Goal: Information Seeking & Learning: Learn about a topic

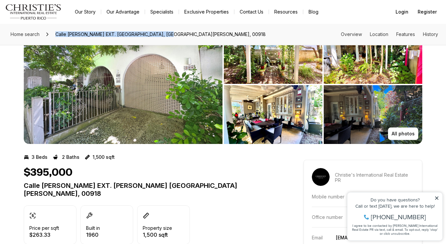
scroll to position [20, 0]
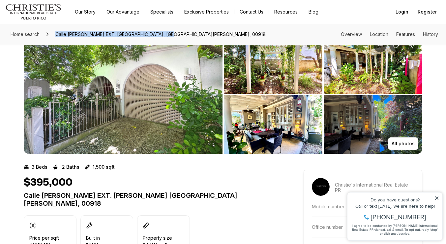
click at [168, 127] on img "View image gallery" at bounding box center [123, 94] width 199 height 119
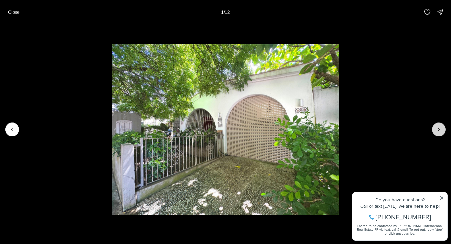
click at [439, 126] on icon "Next slide" at bounding box center [439, 129] width 7 height 7
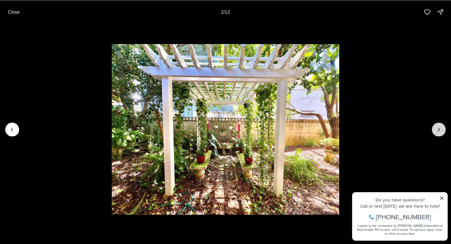
click at [440, 128] on icon "Next slide" at bounding box center [439, 129] width 7 height 7
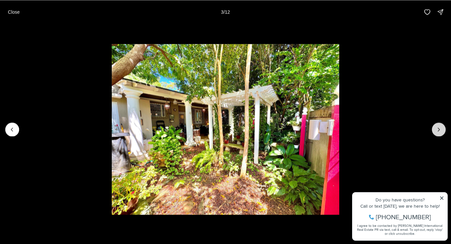
click at [440, 128] on icon "Next slide" at bounding box center [439, 129] width 7 height 7
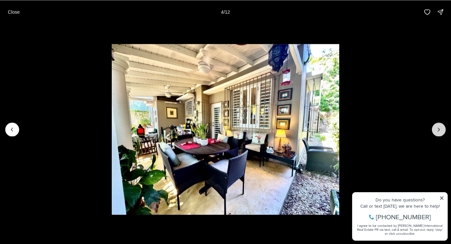
click at [440, 130] on icon "Next slide" at bounding box center [439, 129] width 7 height 7
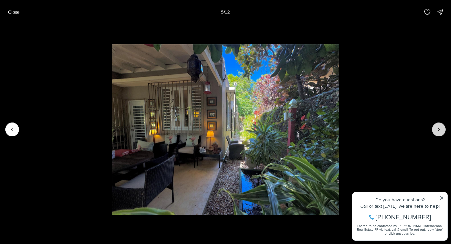
click at [439, 129] on icon "Next slide" at bounding box center [439, 129] width 2 height 3
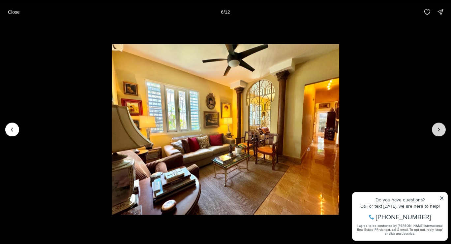
click at [439, 129] on icon "Next slide" at bounding box center [439, 129] width 7 height 7
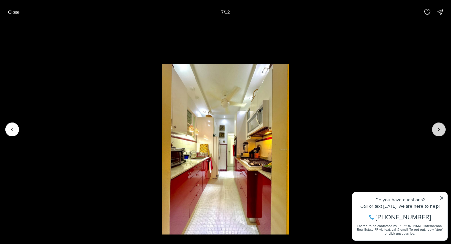
click at [439, 129] on icon "Next slide" at bounding box center [439, 129] width 7 height 7
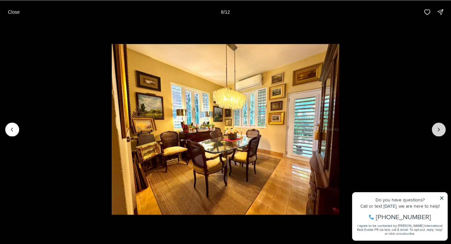
click at [439, 129] on icon "Next slide" at bounding box center [439, 129] width 7 height 7
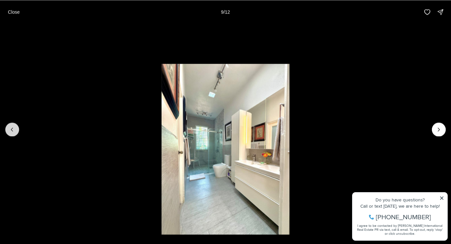
click at [9, 126] on icon "Previous slide" at bounding box center [12, 129] width 7 height 7
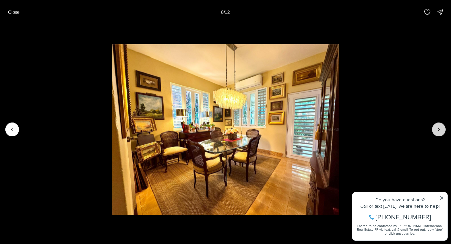
click at [436, 130] on icon "Next slide" at bounding box center [439, 129] width 7 height 7
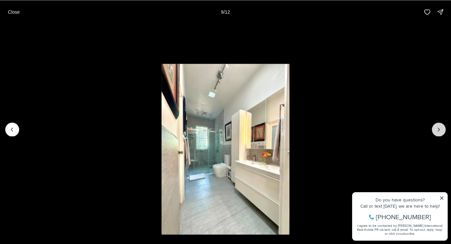
click at [437, 130] on icon "Next slide" at bounding box center [439, 129] width 7 height 7
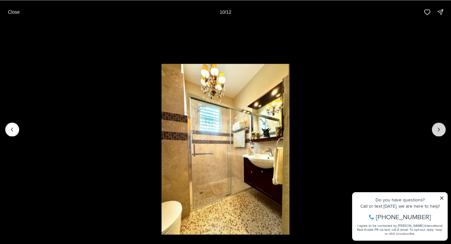
click at [438, 130] on icon "Next slide" at bounding box center [439, 129] width 2 height 3
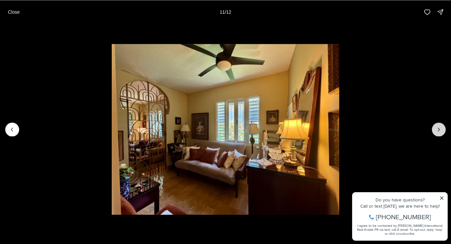
click at [438, 130] on icon "Next slide" at bounding box center [439, 129] width 2 height 3
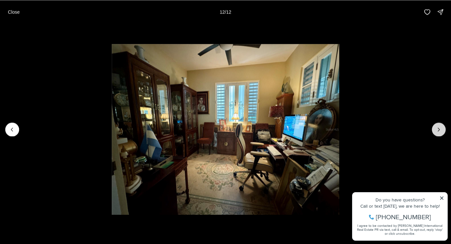
click at [438, 130] on div at bounding box center [439, 129] width 14 height 14
click at [15, 14] on p "Close" at bounding box center [14, 11] width 12 height 5
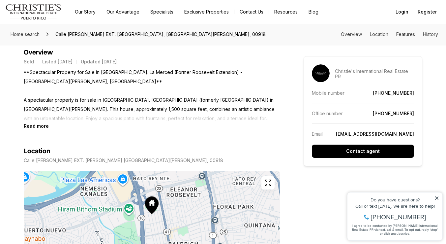
scroll to position [284, 0]
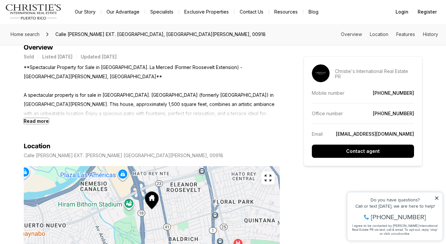
click at [37, 118] on b "Read more" at bounding box center [36, 121] width 25 height 6
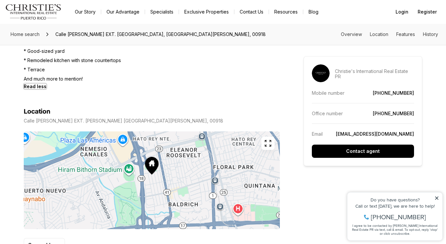
scroll to position [455, 0]
